Goal: Information Seeking & Learning: Check status

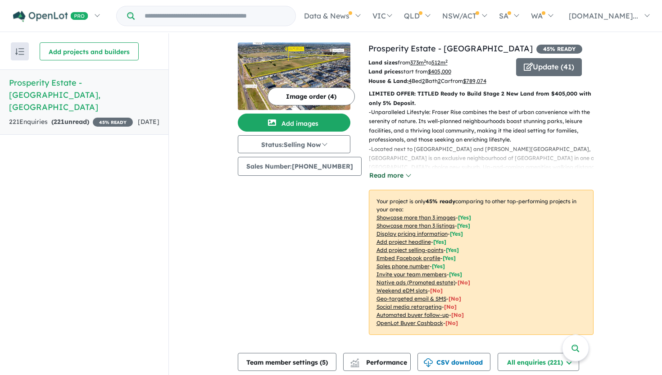
click at [394, 172] on button "Read more" at bounding box center [390, 175] width 42 height 10
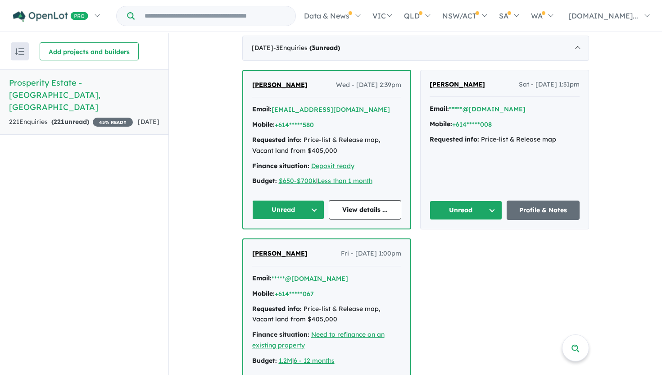
scroll to position [443, 0]
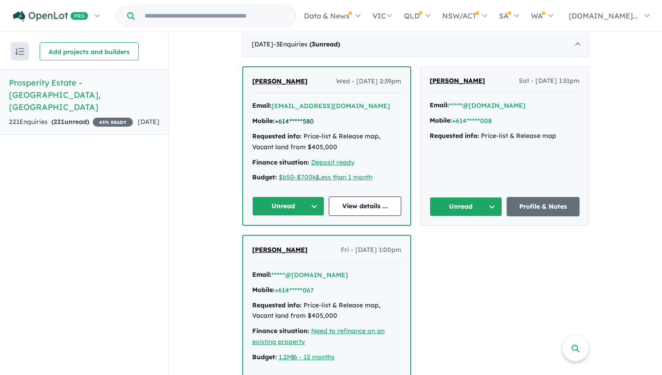
click at [300, 117] on button "+614*****580" at bounding box center [294, 121] width 39 height 9
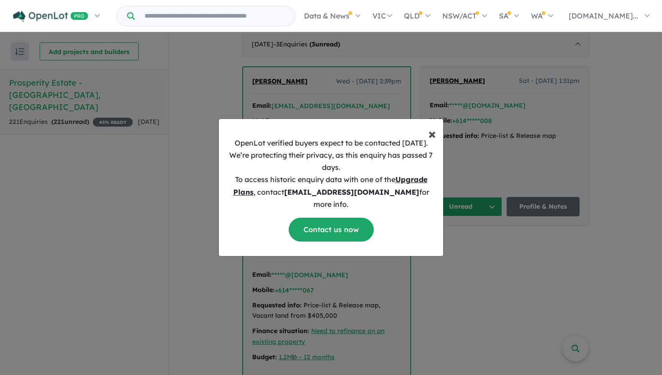
click at [435, 139] on span "×" at bounding box center [432, 133] width 8 height 18
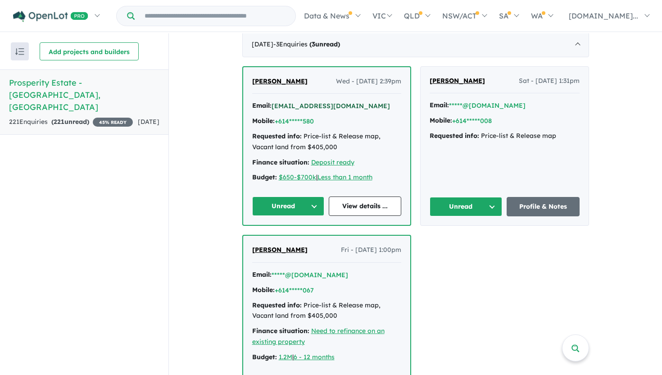
click at [311, 101] on button "[EMAIL_ADDRESS][DOMAIN_NAME]" at bounding box center [331, 105] width 118 height 9
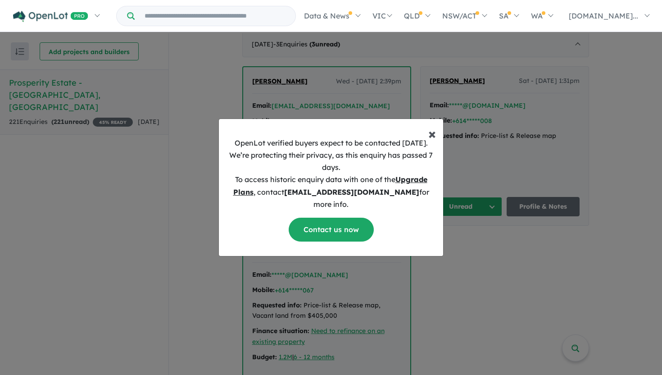
click at [432, 140] on span "×" at bounding box center [432, 133] width 8 height 18
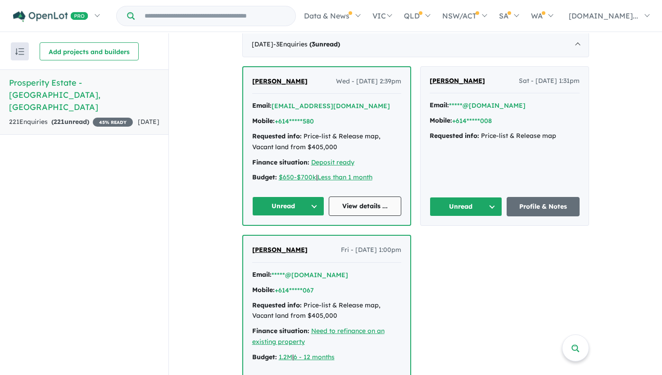
click at [358, 196] on link "View details ..." at bounding box center [365, 205] width 72 height 19
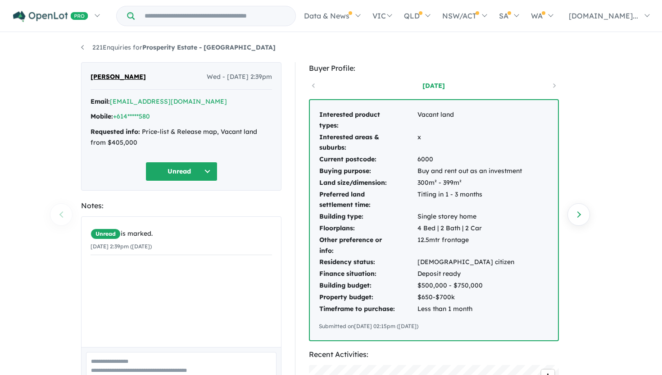
click at [195, 171] on button "Unread" at bounding box center [181, 171] width 72 height 19
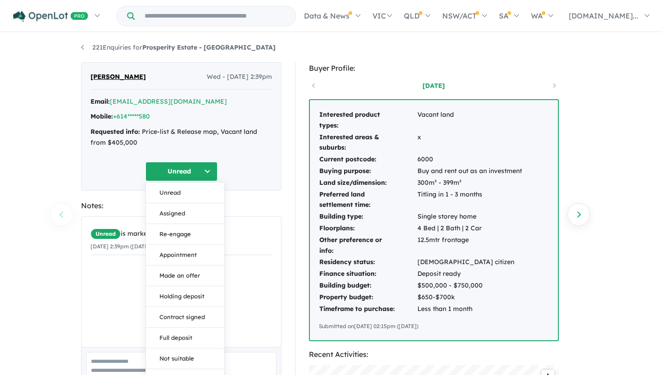
click at [296, 154] on div "Buyer Profile: 1 year ago Interested product types: Vacant land Interested area…" at bounding box center [438, 359] width 286 height 595
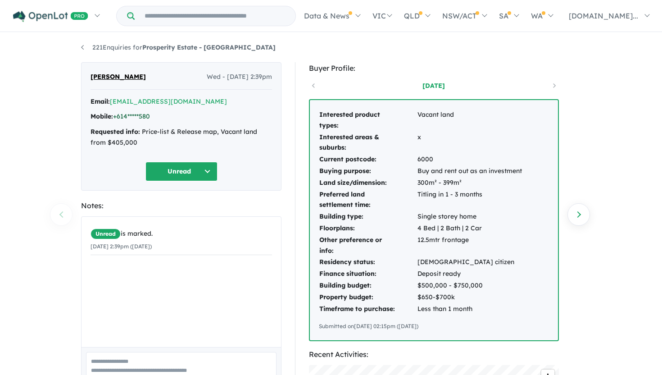
click at [141, 120] on link "+614*****580" at bounding box center [131, 116] width 37 height 8
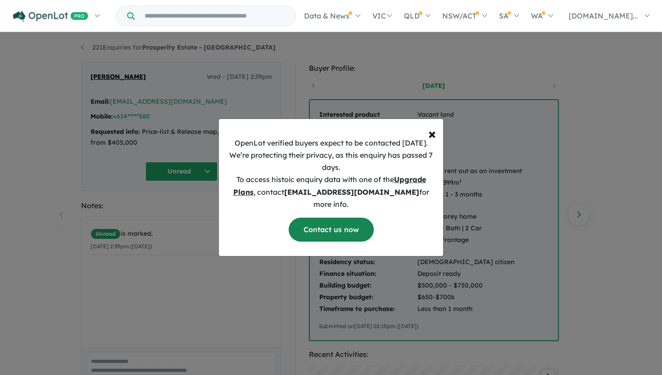
click at [361, 219] on link "Contact us now" at bounding box center [331, 229] width 85 height 24
click at [430, 138] on span "×" at bounding box center [432, 133] width 8 height 18
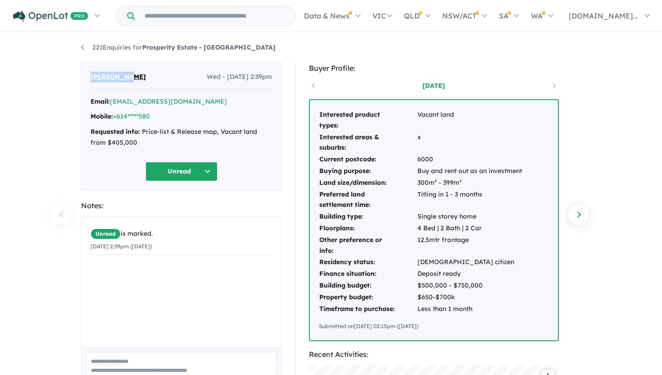
drag, startPoint x: 139, startPoint y: 81, endPoint x: 90, endPoint y: 77, distance: 48.8
click at [91, 77] on div "Paul Collo Wed - 27/08/2025, 2:39pm" at bounding box center [181, 81] width 181 height 18
click at [273, 84] on div "Paul Collo Wed - 27/08/2025, 2:39pm Email: *****@collo.com.au Mobile: +614*****…" at bounding box center [181, 126] width 200 height 128
drag, startPoint x: 276, startPoint y: 76, endPoint x: 91, endPoint y: 66, distance: 184.5
click at [91, 66] on div "Paul Collo Wed - 27/08/2025, 2:39pm Email: *****@collo.com.au Mobile: +614*****…" at bounding box center [181, 126] width 200 height 128
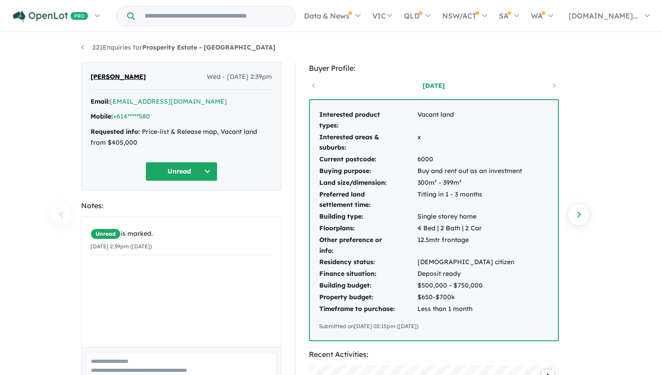
copy div "Paul Collo Wed - 27/08/2025, 2:39pm"
click at [244, 111] on div "Email: *****@collo.com.au Mobile: +614*****580 Requested info: Price-list & Rel…" at bounding box center [181, 124] width 181 height 56
click at [122, 45] on link "221 Enquiries for Prosperity Estate - Fraser Rise" at bounding box center [178, 47] width 195 height 8
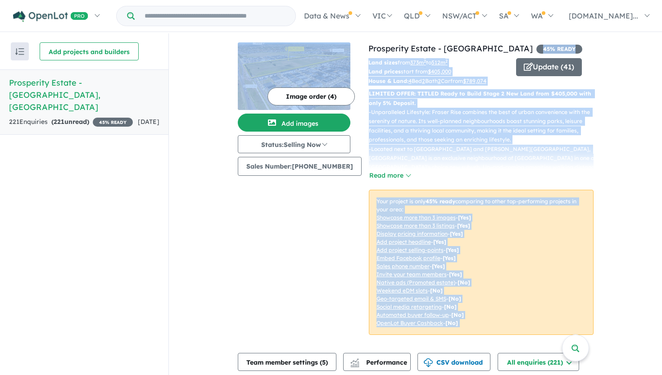
drag, startPoint x: 482, startPoint y: 47, endPoint x: 355, endPoint y: 44, distance: 126.6
click at [355, 44] on div "View all projects in your account Prosperity Estate - Fraser Rise 45 % READY La…" at bounding box center [416, 193] width 356 height 303
click at [489, 65] on p "Land sizes from 373 m 2 to 512 m 2" at bounding box center [438, 62] width 141 height 9
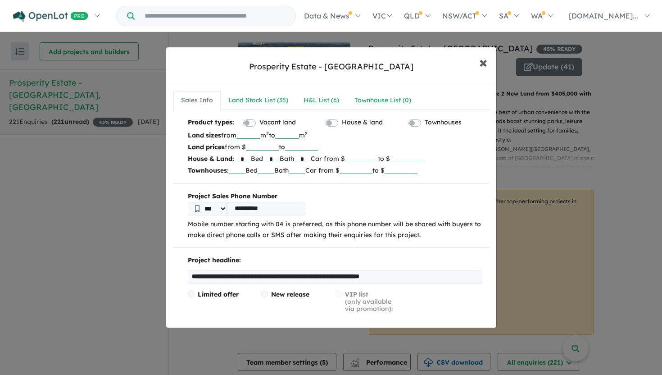
click at [481, 59] on span "×" at bounding box center [483, 61] width 8 height 19
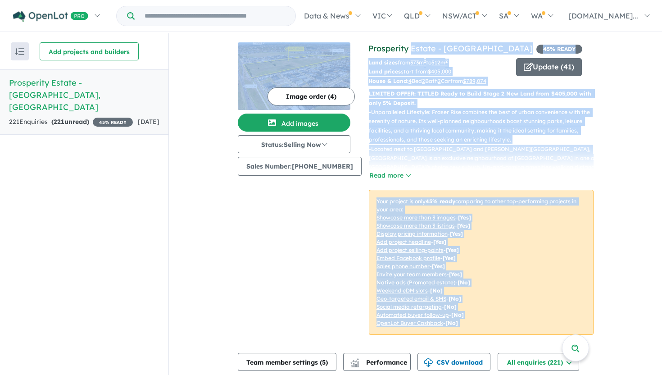
drag, startPoint x: 360, startPoint y: 50, endPoint x: 406, endPoint y: 48, distance: 46.4
click at [406, 48] on div "View all projects in your account Prosperity Estate - Fraser Rise 45 % READY La…" at bounding box center [416, 193] width 356 height 303
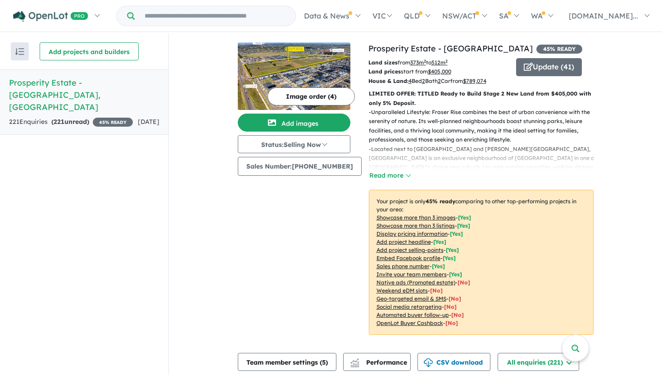
click at [306, 190] on div "Image order ( 4 ) Add images Status: Selling Now In Planning Coming Soon Sellin…" at bounding box center [303, 193] width 131 height 303
drag, startPoint x: 482, startPoint y: 50, endPoint x: 362, endPoint y: 48, distance: 119.3
click at [368, 48] on h4 "View all projects in your account Prosperity Estate - Fraser Rise 45 % READY" at bounding box center [480, 48] width 225 height 12
copy link "Prosperity Estate - [GEOGRAPHIC_DATA]"
